Goal: Task Accomplishment & Management: Manage account settings

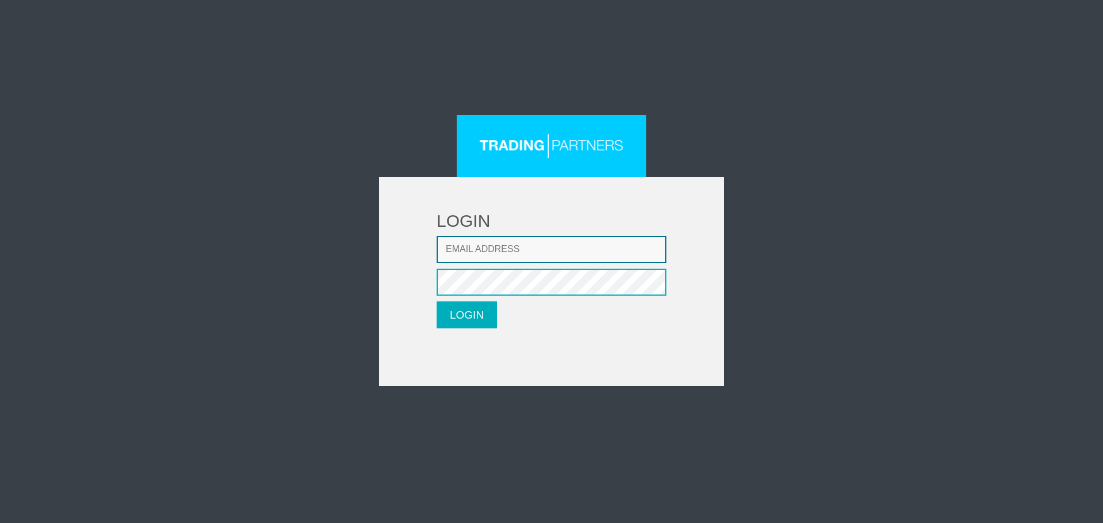
click at [486, 249] on input "Email address" at bounding box center [552, 249] width 230 height 27
type input "dghazaryan@fxcess.com"
click at [474, 318] on button "LOGIN" at bounding box center [467, 315] width 60 height 27
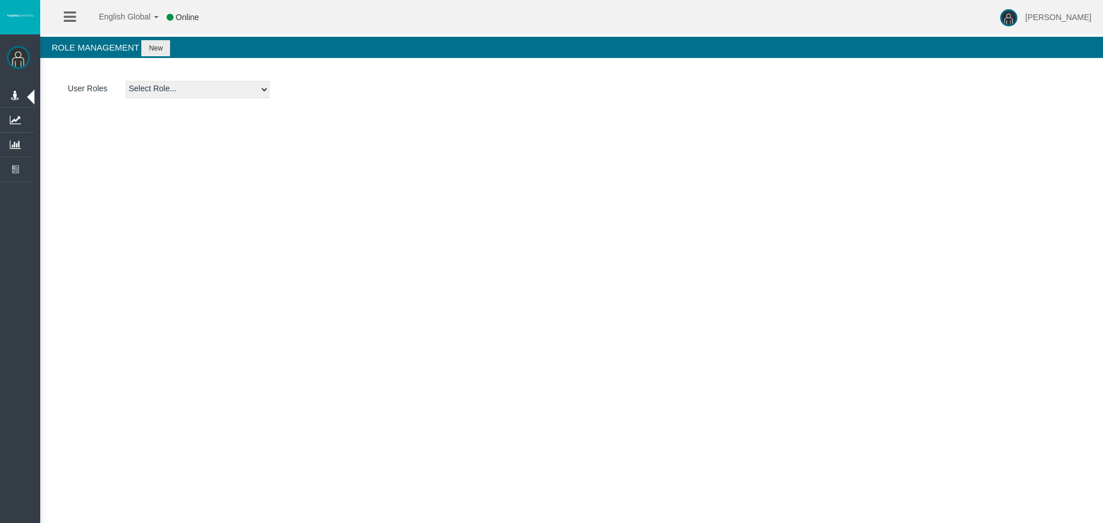
click at [73, 22] on icon at bounding box center [70, 17] width 12 height 14
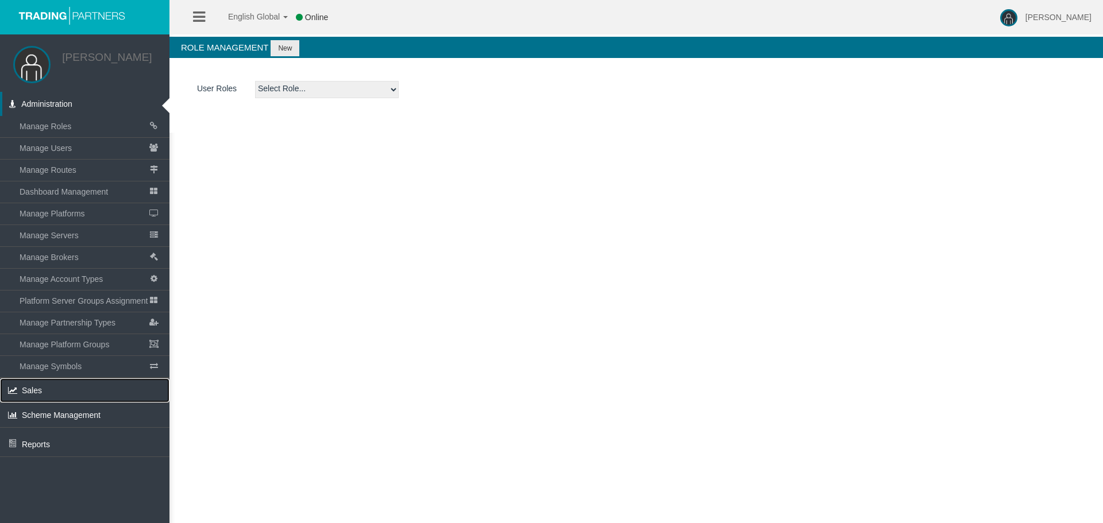
click at [37, 396] on link "Sales" at bounding box center [85, 391] width 170 height 24
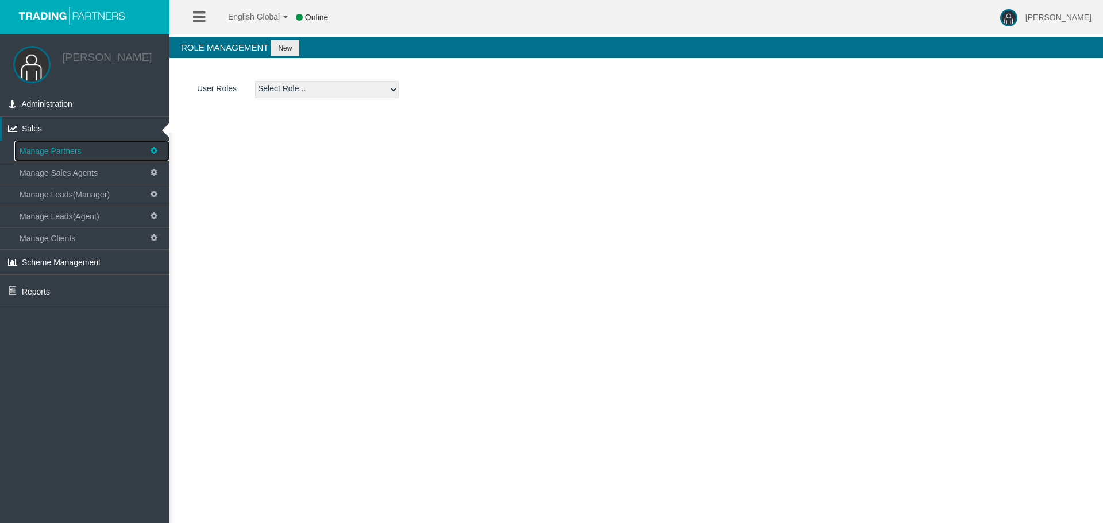
click at [83, 151] on link "Manage Partners" at bounding box center [91, 151] width 155 height 21
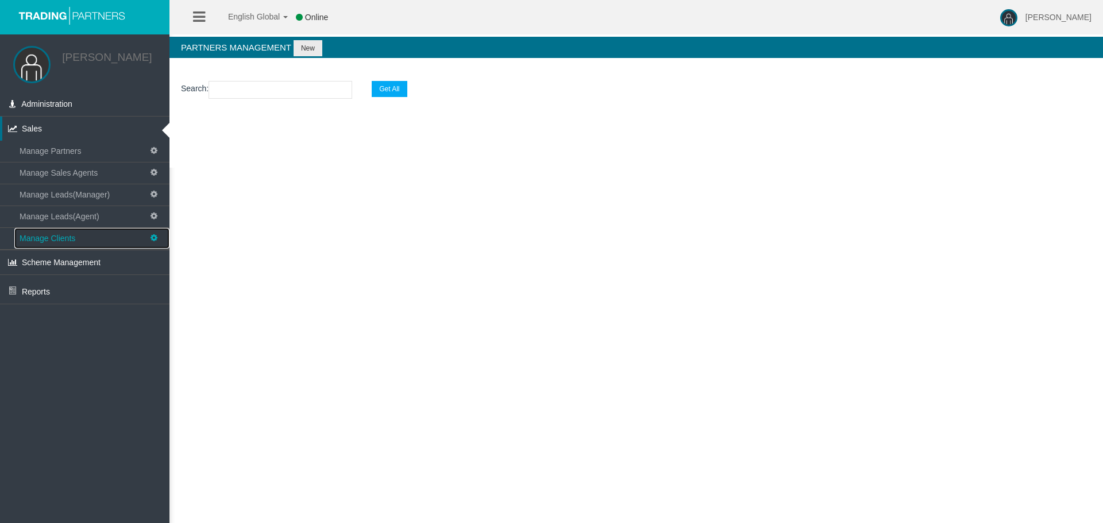
click at [79, 238] on link "Manage Clients" at bounding box center [91, 238] width 155 height 21
click at [250, 93] on input "number" at bounding box center [281, 90] width 144 height 18
paste input "15181703"
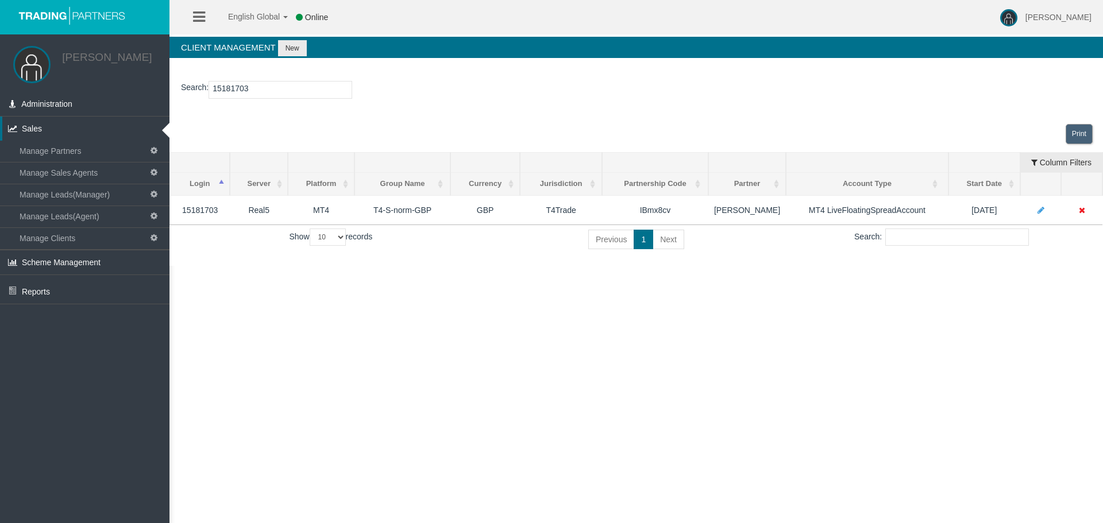
type input "15181703"
